Goal: Task Accomplishment & Management: Complete application form

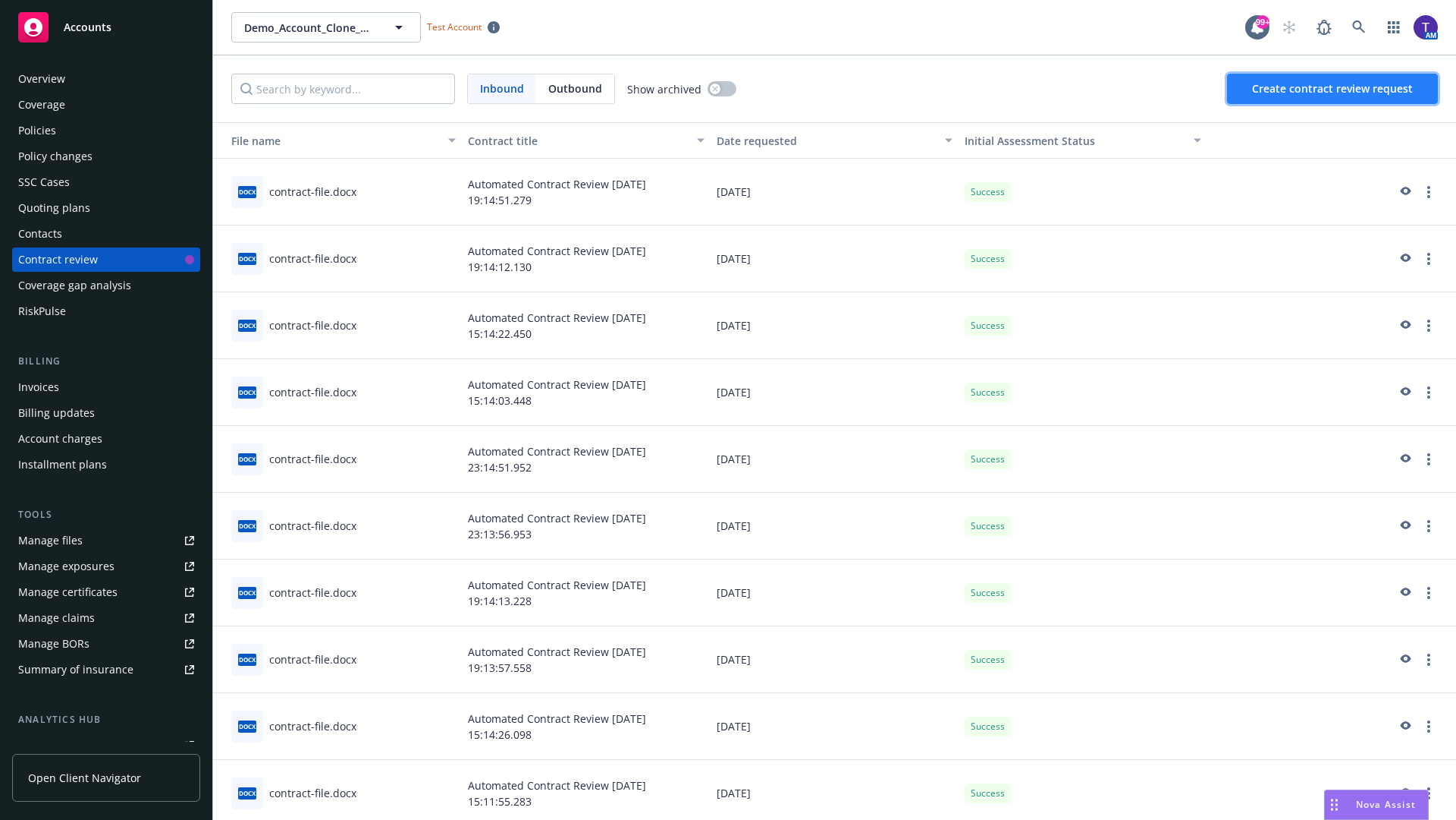
click at [1333, 89] on span "Create contract review request" at bounding box center [1332, 87] width 161 height 14
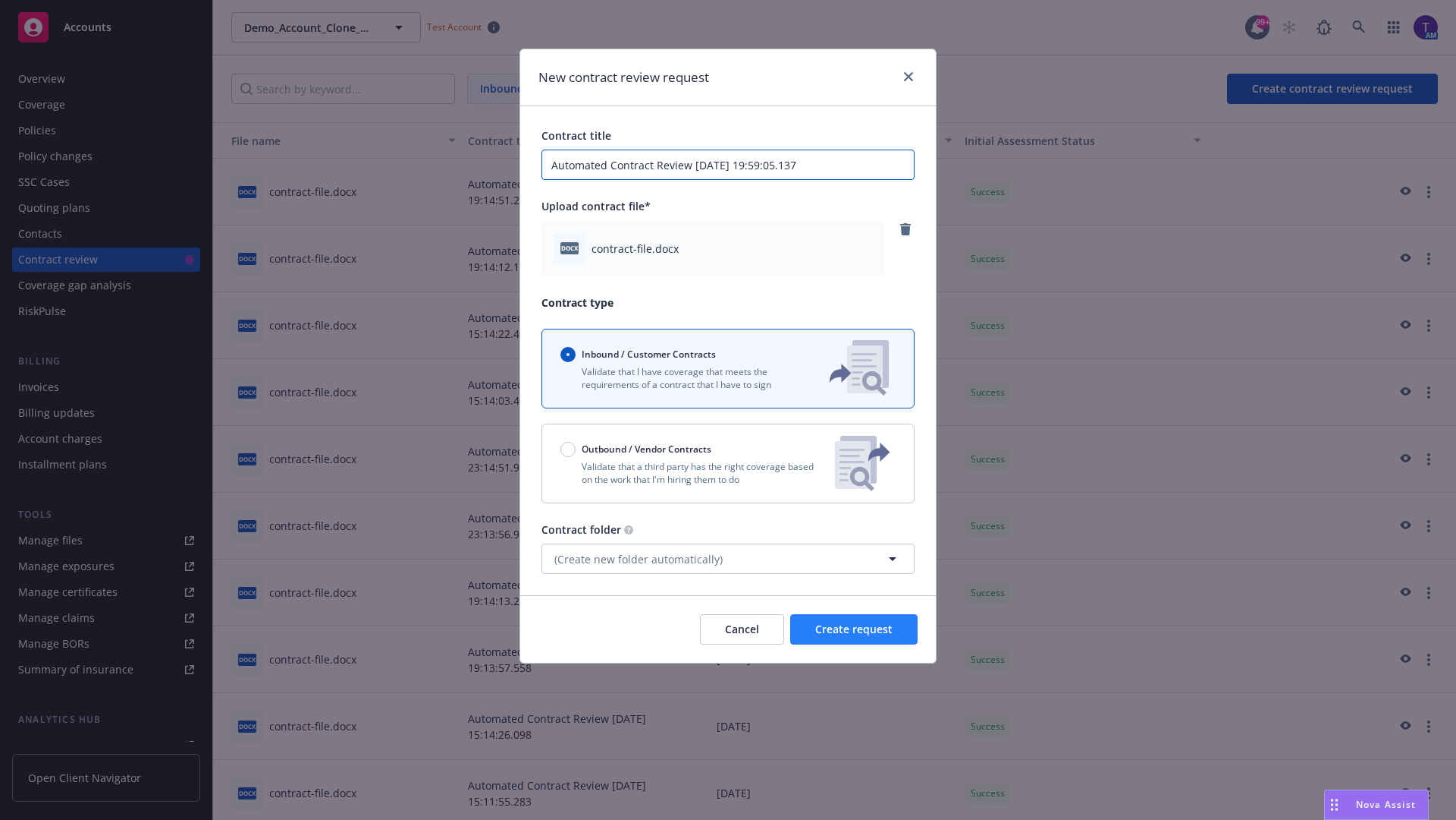
type input "Automated Contract Review 08-11-2025 19:59:05.137"
click at [854, 629] on span "Create request" at bounding box center [854, 628] width 77 height 14
